Goal: Information Seeking & Learning: Find specific fact

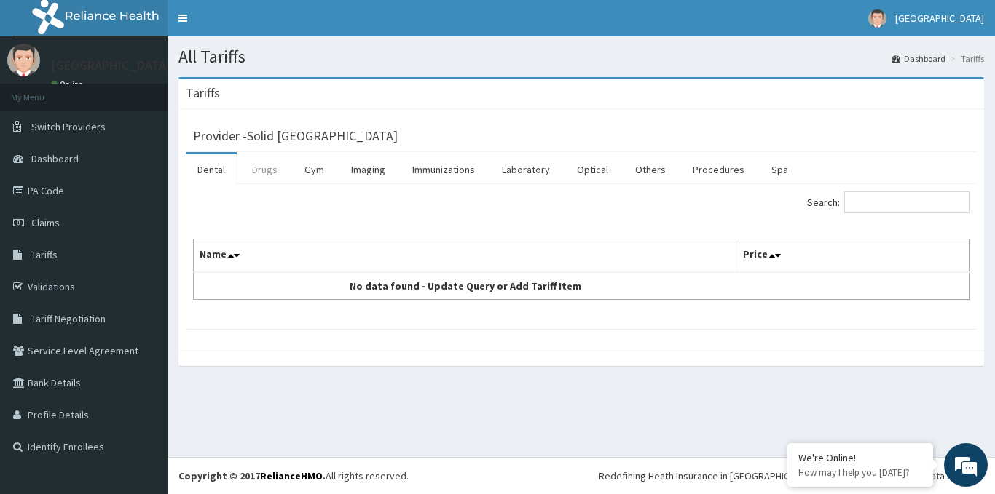
click at [260, 171] on link "Drugs" at bounding box center [264, 169] width 49 height 31
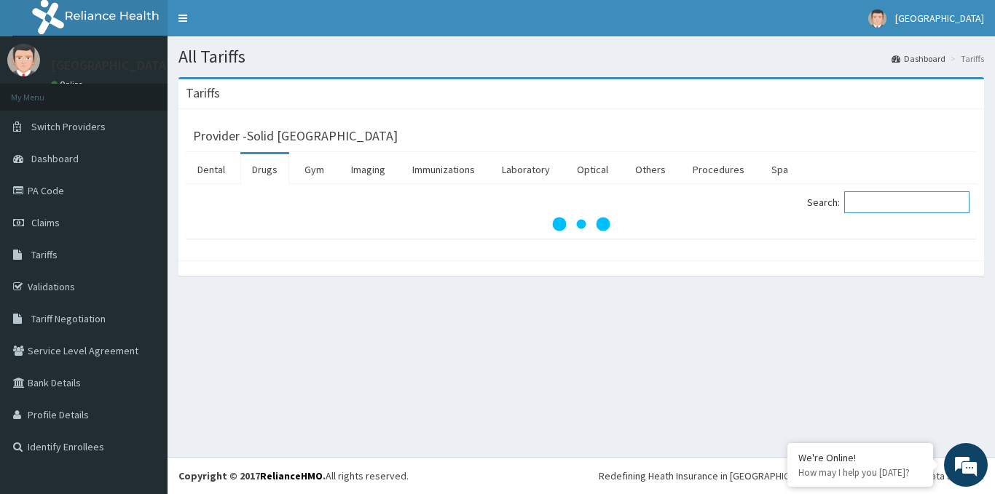
click at [916, 206] on input "Search:" at bounding box center [906, 203] width 125 height 22
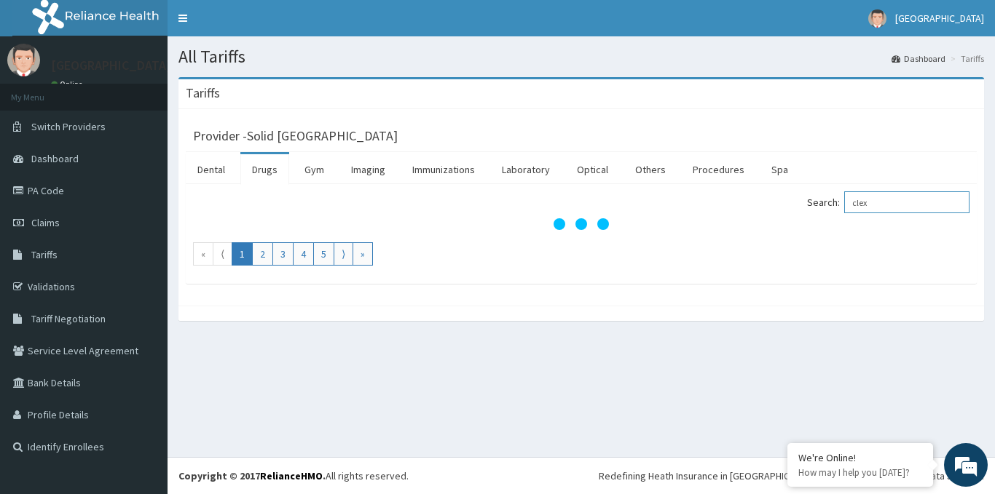
drag, startPoint x: 899, startPoint y: 203, endPoint x: 770, endPoint y: 213, distance: 128.6
click at [770, 213] on div "Search: clex" at bounding box center [780, 204] width 377 height 25
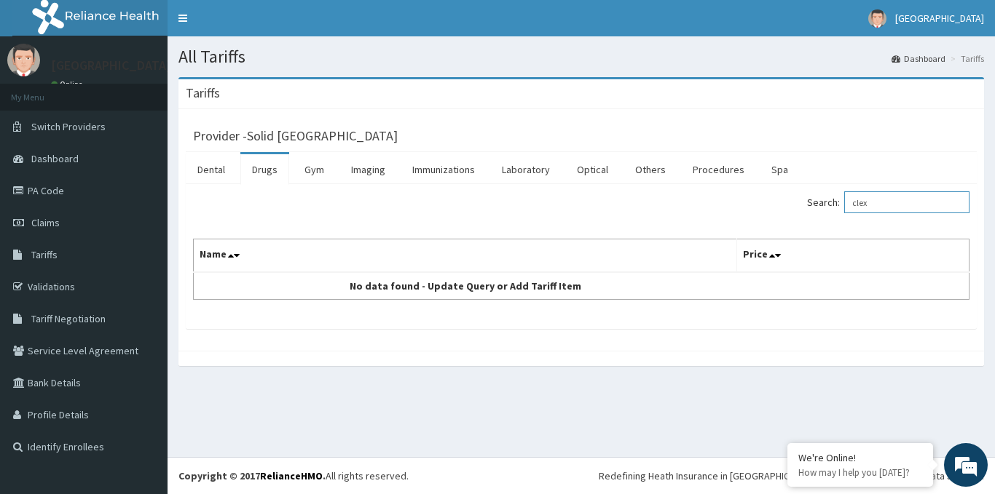
click at [864, 199] on input "clex" at bounding box center [906, 203] width 125 height 22
click at [894, 194] on input "clex" at bounding box center [906, 203] width 125 height 22
drag, startPoint x: 904, startPoint y: 202, endPoint x: 819, endPoint y: 204, distance: 84.5
click at [820, 204] on label "Search: clex" at bounding box center [888, 203] width 162 height 22
drag, startPoint x: 898, startPoint y: 204, endPoint x: 787, endPoint y: 205, distance: 111.4
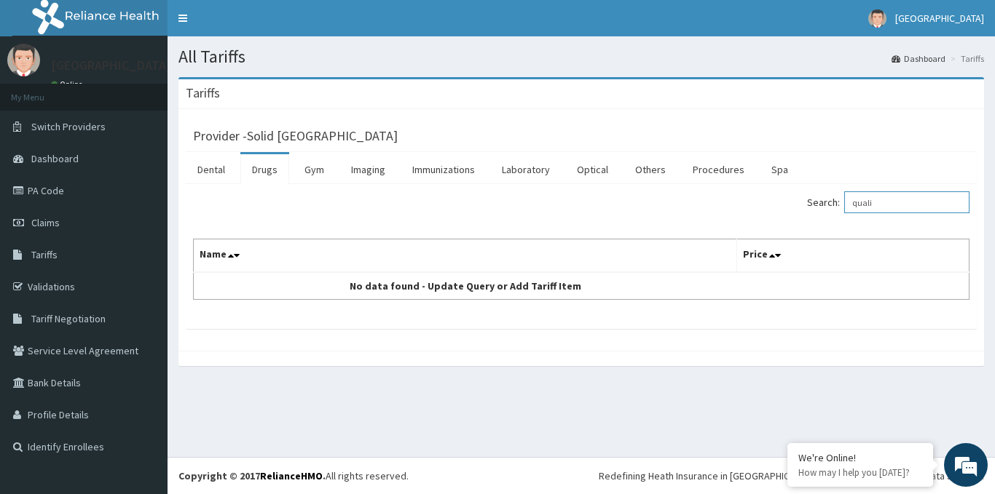
click at [792, 204] on div "Search: quali" at bounding box center [780, 204] width 377 height 25
drag, startPoint x: 854, startPoint y: 202, endPoint x: 710, endPoint y: 202, distance: 143.5
click at [710, 202] on div "Search: klexa" at bounding box center [780, 204] width 377 height 25
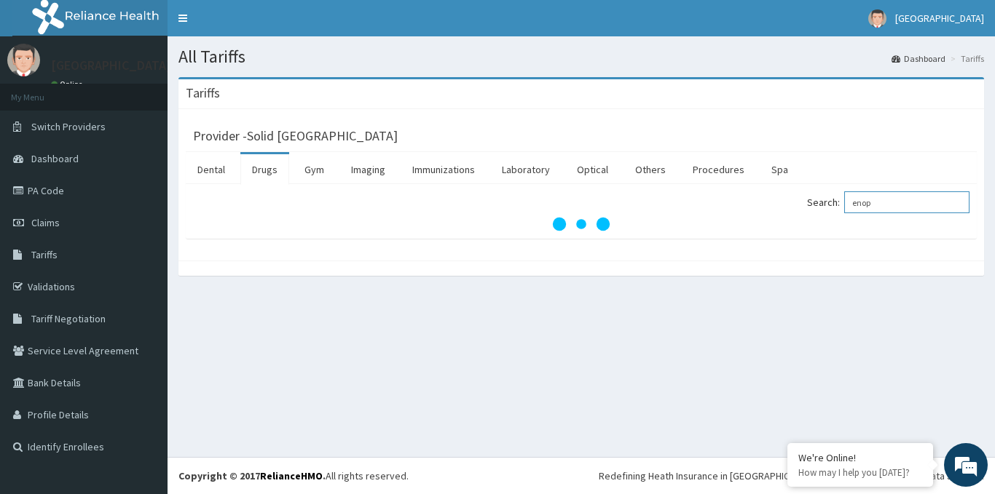
type input "enop"
